Goal: Information Seeking & Learning: Learn about a topic

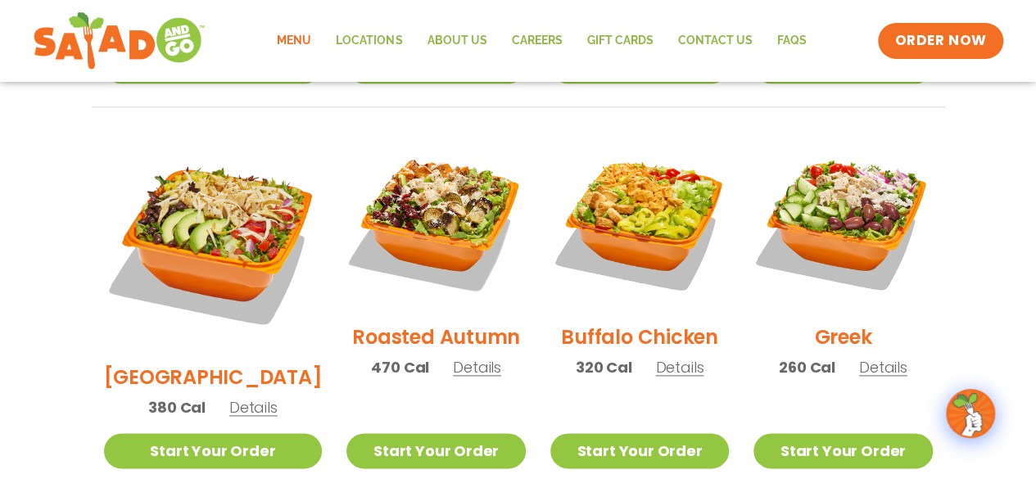
scroll to position [840, 0]
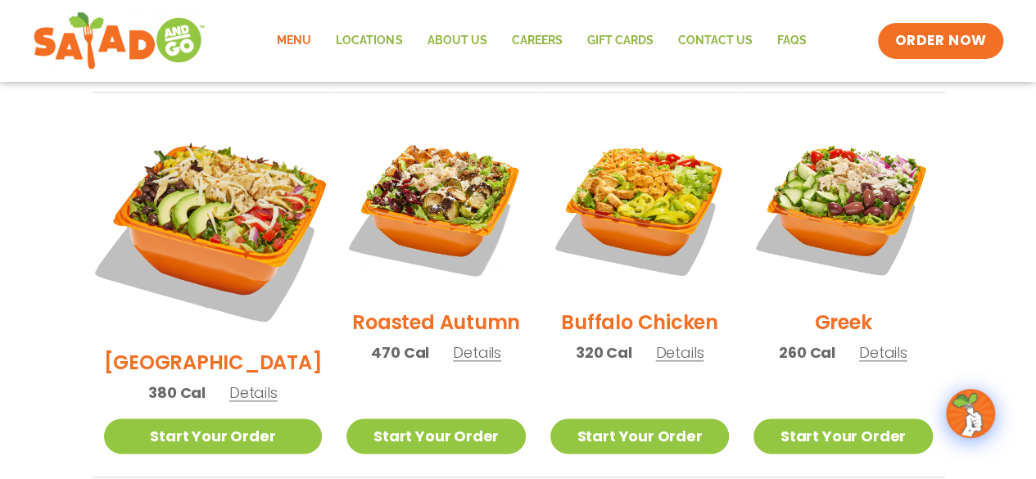
click at [197, 174] on img at bounding box center [212, 226] width 256 height 256
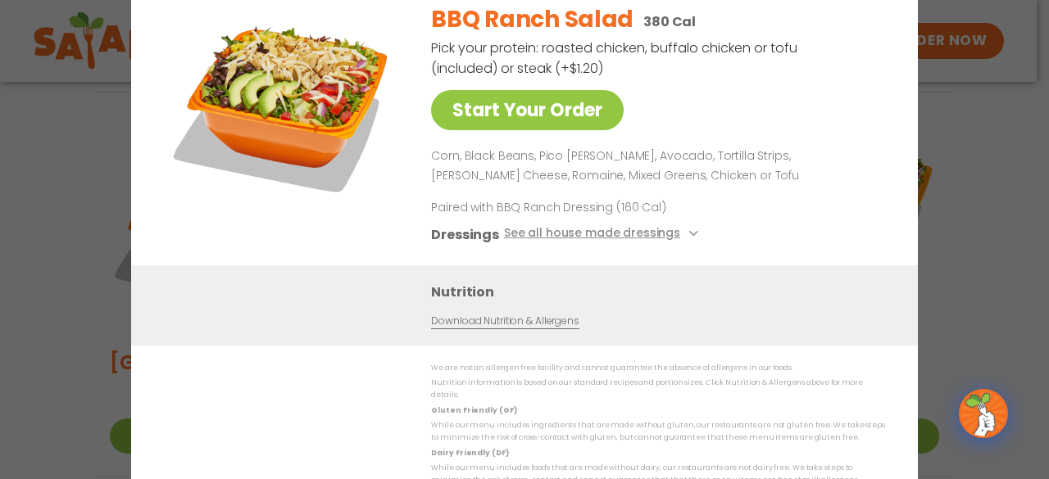
click at [1003, 151] on div "Start Your Order BBQ Ranch Salad 380 Cal Pick your protein: roasted chicken, bu…" at bounding box center [524, 239] width 1049 height 479
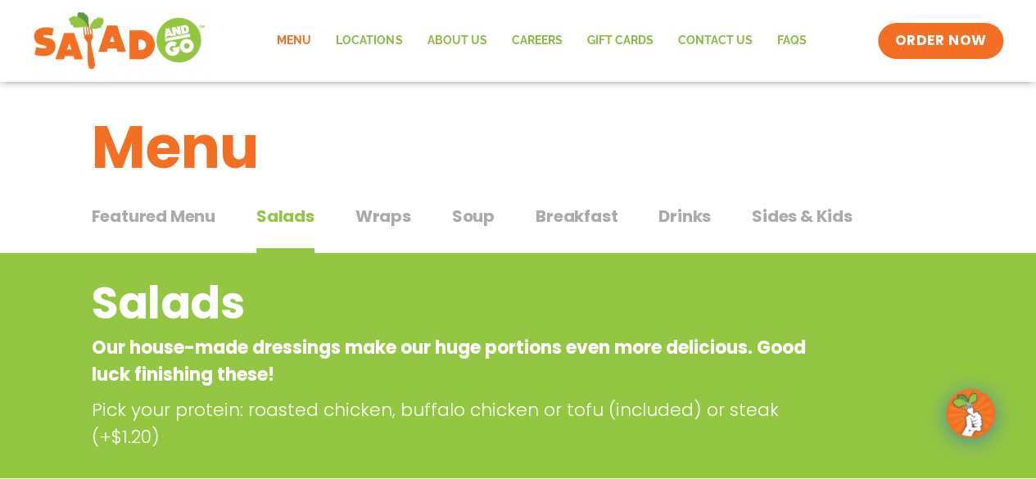
scroll to position [0, 0]
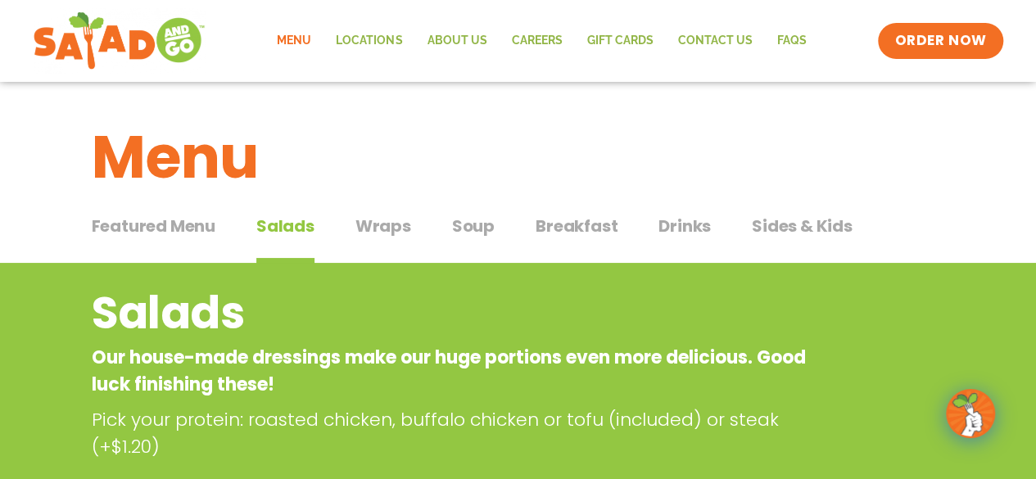
click at [392, 229] on span "Wraps" at bounding box center [384, 226] width 56 height 25
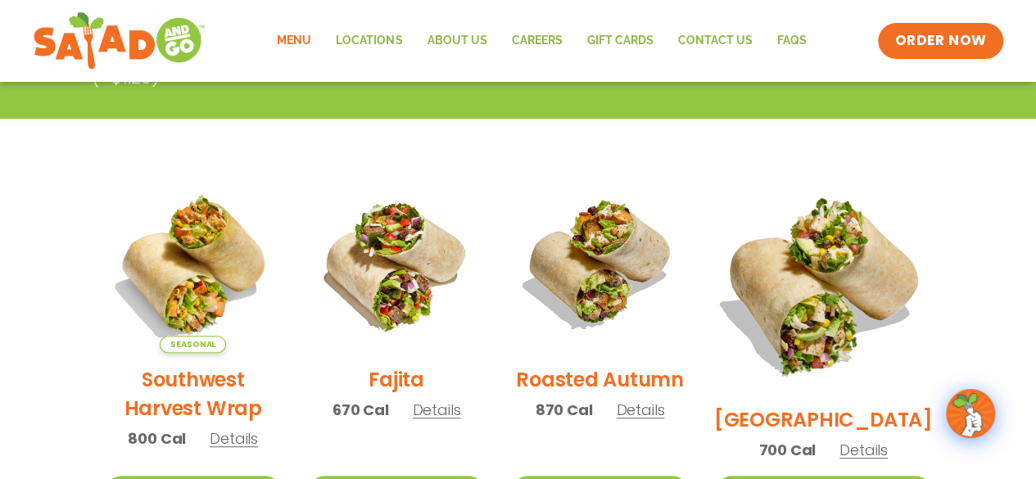
scroll to position [424, 0]
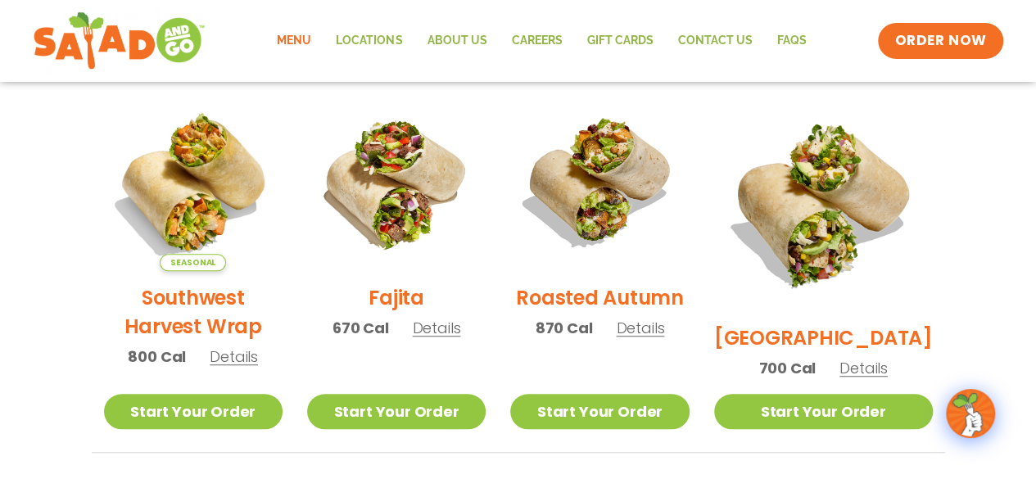
click at [880, 358] on span "Details" at bounding box center [864, 368] width 48 height 20
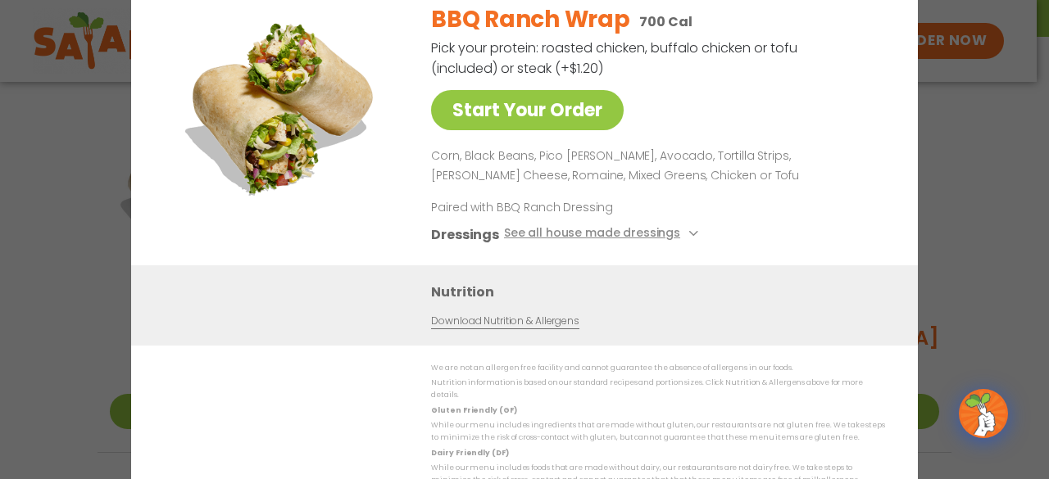
click at [996, 120] on div "Start Your Order BBQ Ranch Wrap 700 Cal Pick your protein: roasted chicken, buf…" at bounding box center [524, 239] width 1049 height 479
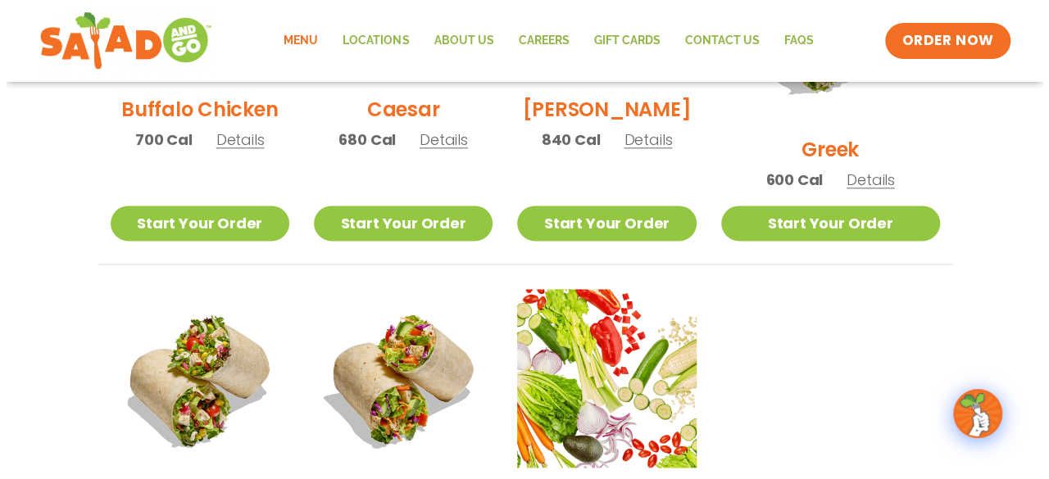
scroll to position [1162, 0]
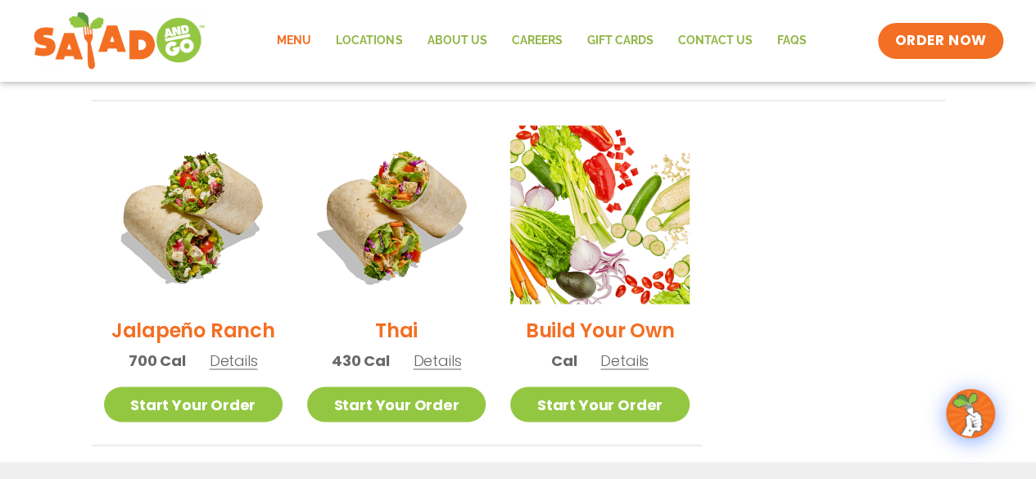
click at [238, 351] on span "Details" at bounding box center [234, 361] width 48 height 20
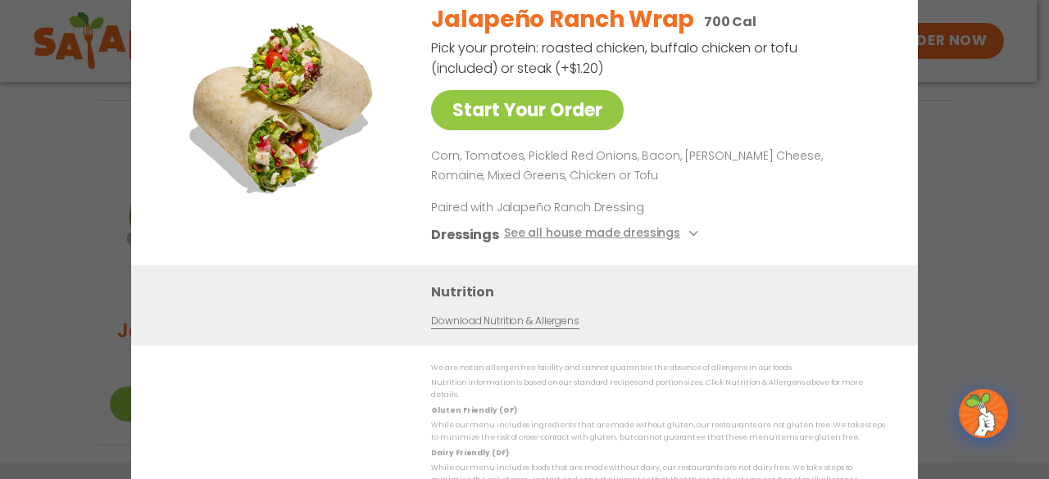
click at [976, 161] on div "Start Your Order Jalapeño Ranch Wrap 700 Cal Pick your protein: roasted chicken…" at bounding box center [524, 239] width 1049 height 479
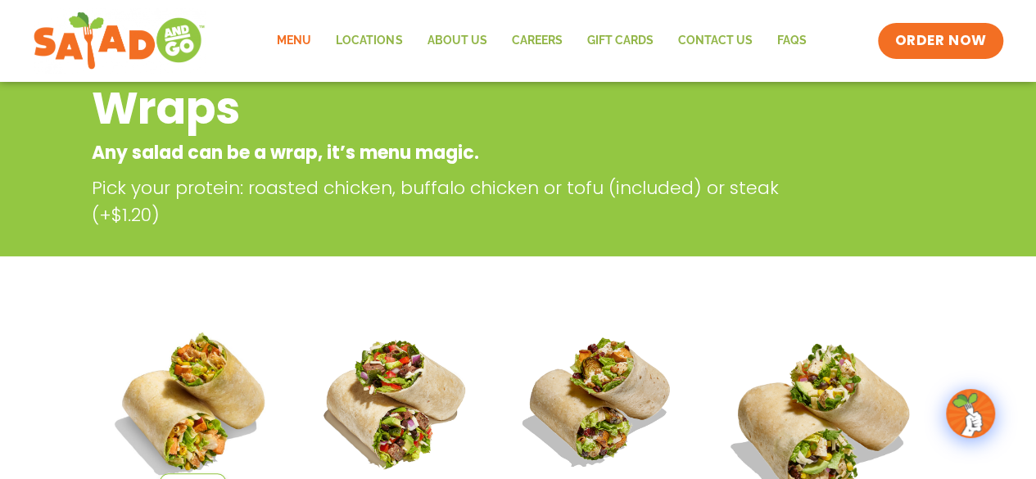
scroll to position [0, 0]
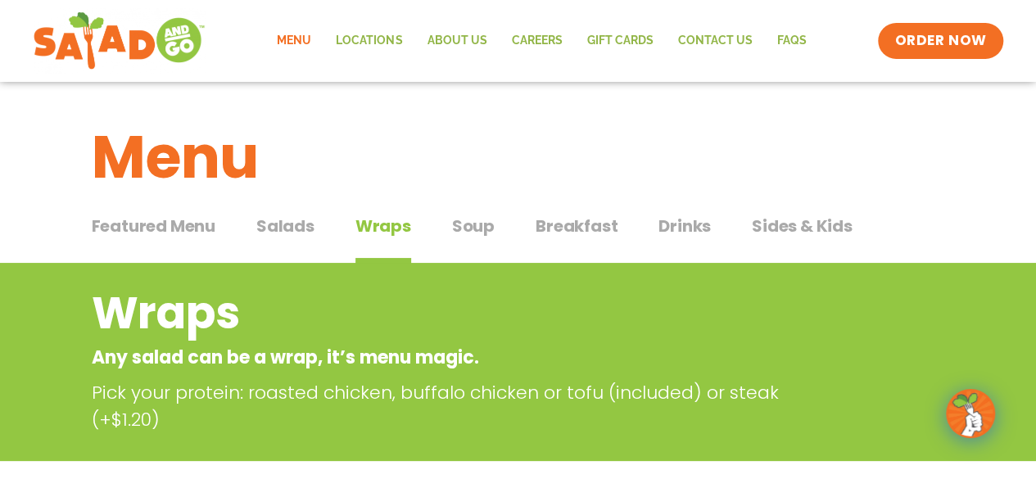
click at [293, 225] on span "Salads" at bounding box center [285, 226] width 58 height 25
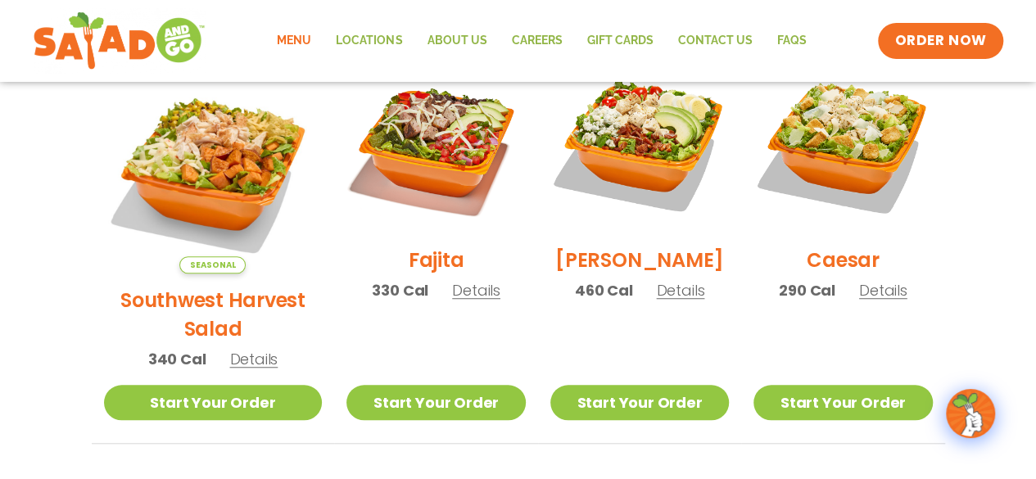
scroll to position [492, 0]
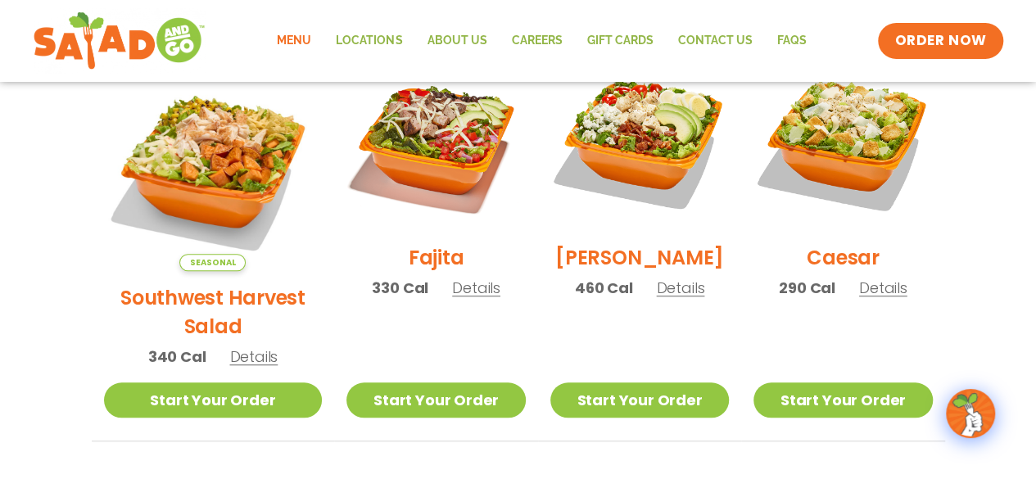
click at [659, 298] on span "Details" at bounding box center [680, 288] width 48 height 20
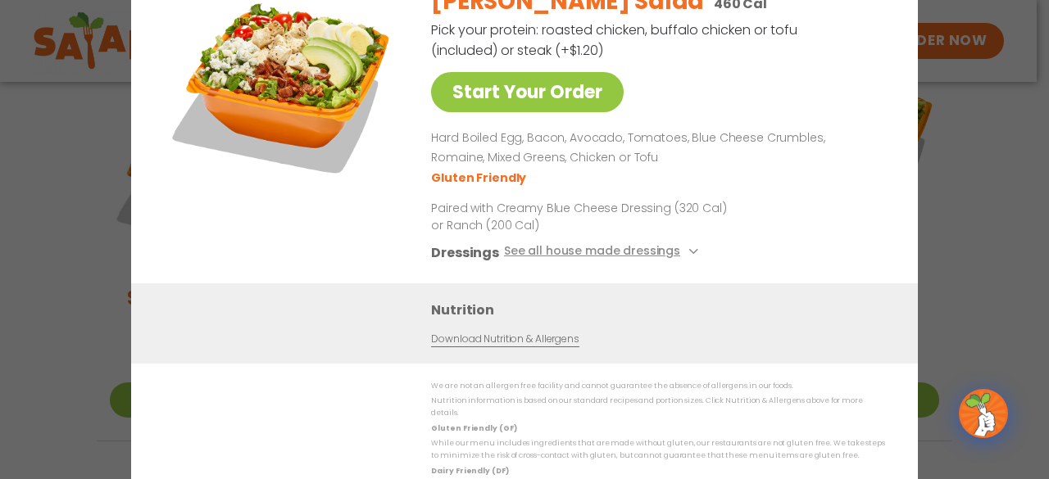
click at [962, 93] on div "Start Your Order [PERSON_NAME] Salad 460 Cal Pick your protein: roasted chicken…" at bounding box center [524, 239] width 1049 height 479
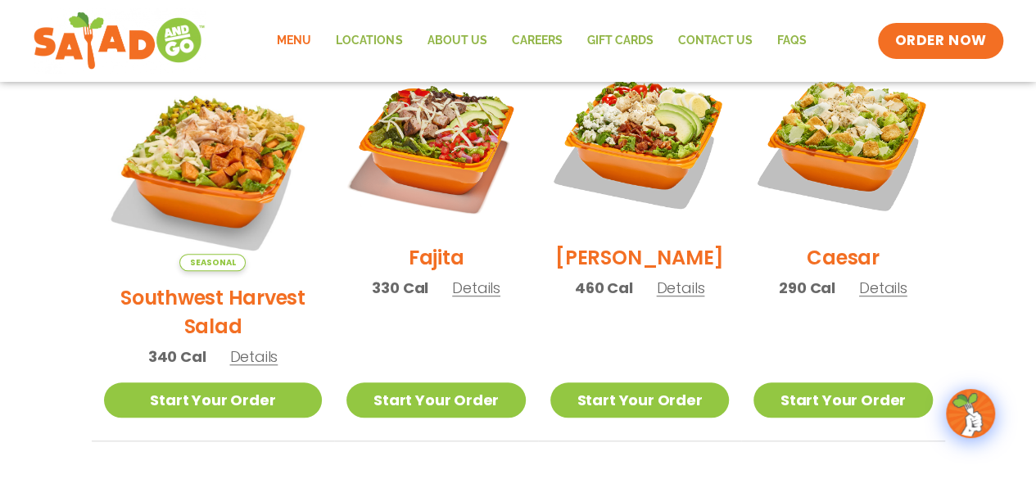
click at [880, 297] on span "Details" at bounding box center [883, 288] width 48 height 20
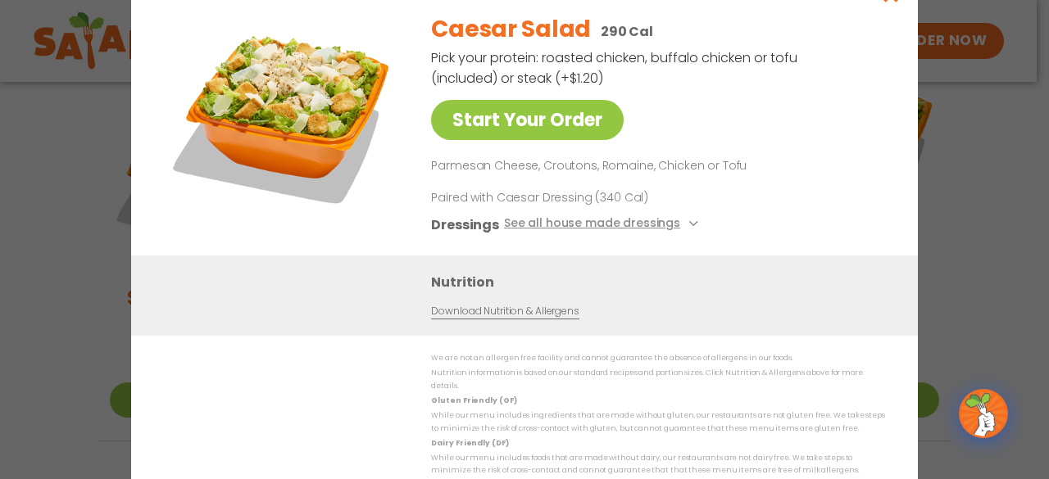
click at [977, 252] on div "Start Your Order Caesar Salad 290 Cal Pick your protein: roasted chicken, buffa…" at bounding box center [524, 239] width 1049 height 479
